Goal: Download file/media

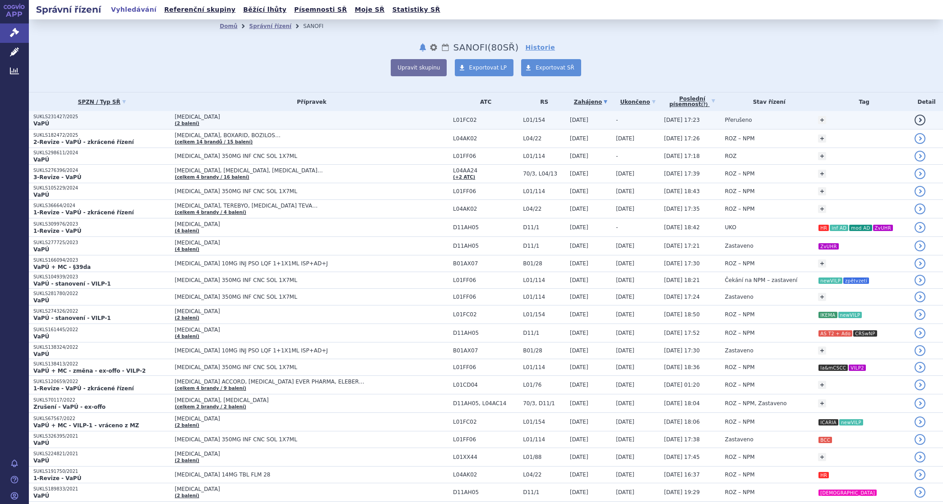
click at [175, 116] on span "[MEDICAL_DATA]" at bounding box center [288, 117] width 226 height 6
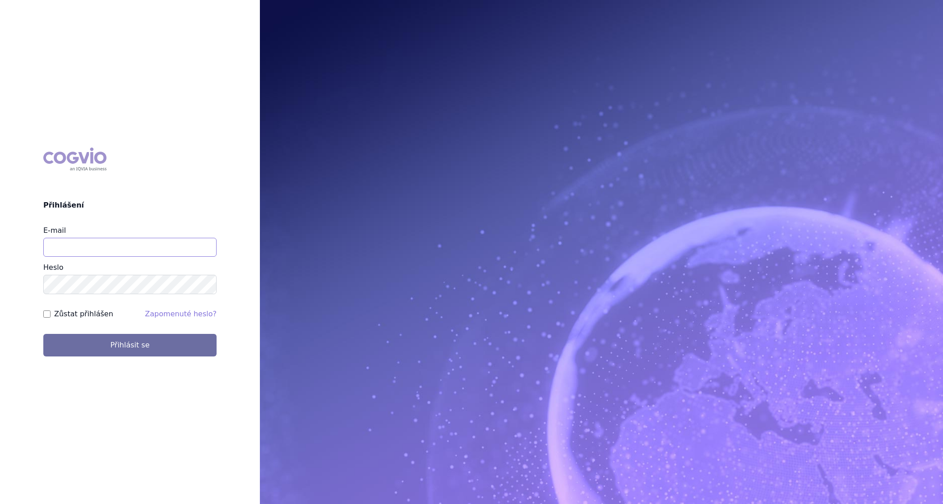
click at [140, 251] on input "E-mail" at bounding box center [129, 247] width 173 height 19
type input "martin.brunclik@sanofi.com"
click at [88, 313] on label "Zůstat přihlášen" at bounding box center [83, 314] width 59 height 11
click at [51, 313] on input "Zůstat přihlášen" at bounding box center [46, 313] width 7 height 7
checkbox input "true"
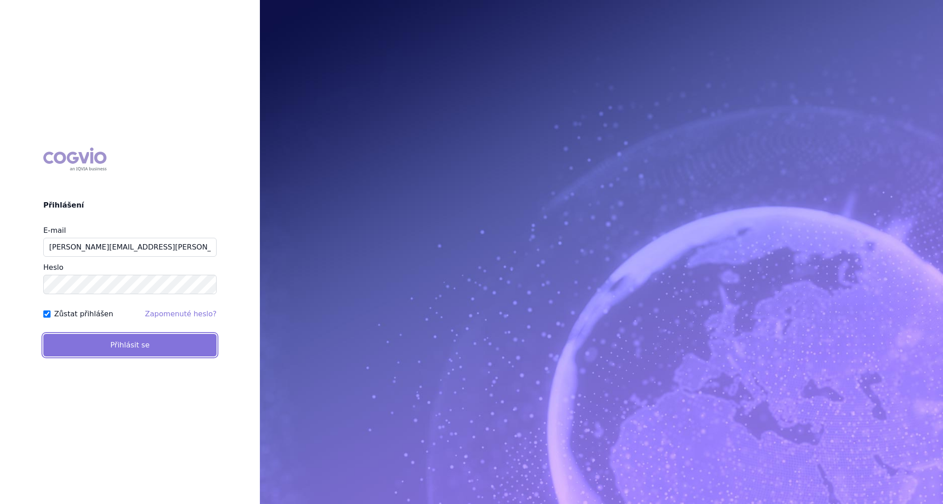
click at [95, 343] on button "Přihlásit se" at bounding box center [129, 345] width 173 height 23
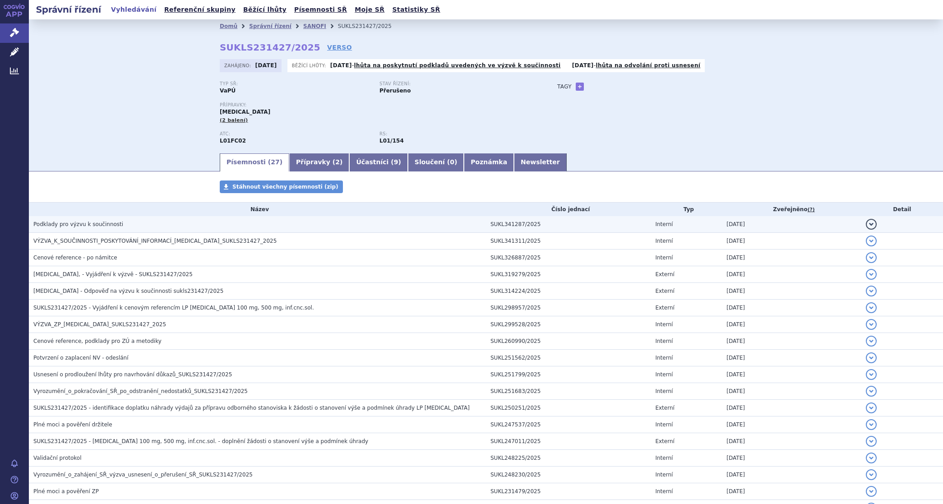
click at [79, 222] on span "Podklady pro výzvu k součinnosti" at bounding box center [78, 224] width 90 height 6
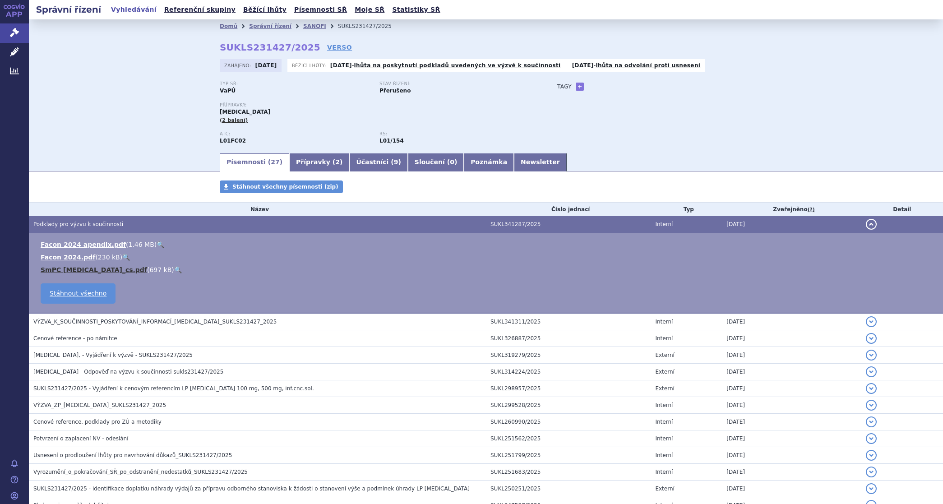
click at [82, 267] on link "SmPC SARCLISA_cs.pdf" at bounding box center [94, 269] width 107 height 7
